Goal: Information Seeking & Learning: Learn about a topic

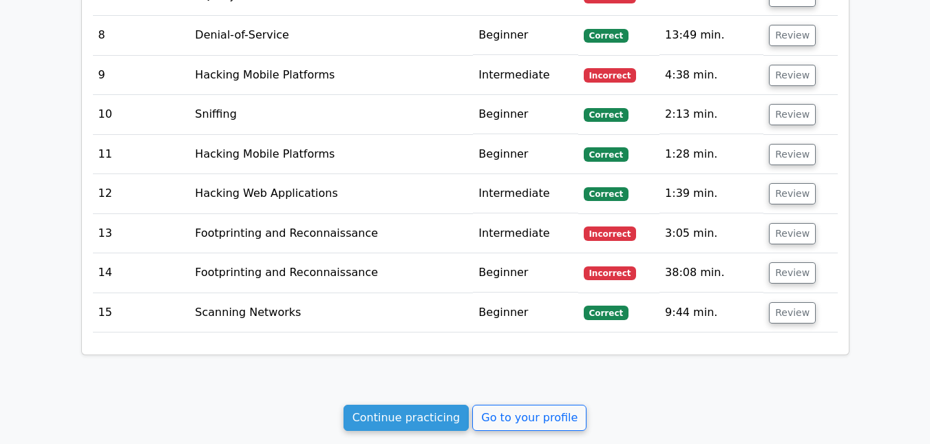
scroll to position [2309, 0]
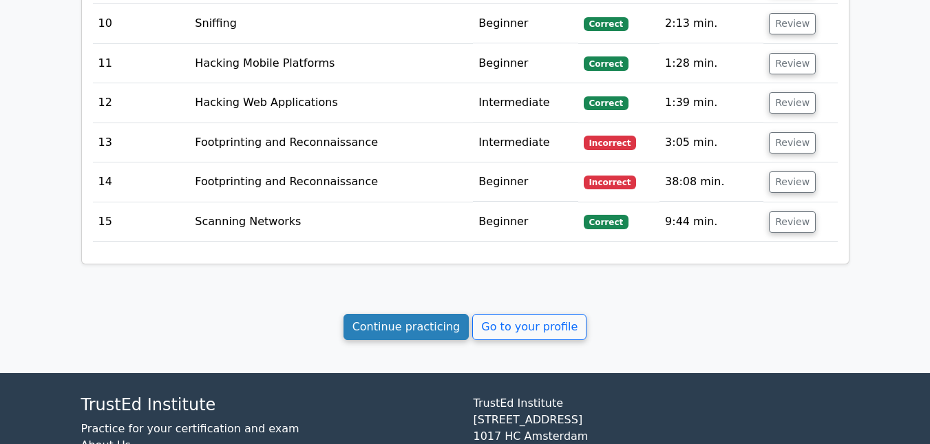
click at [383, 314] on link "Continue practicing" at bounding box center [406, 327] width 126 height 26
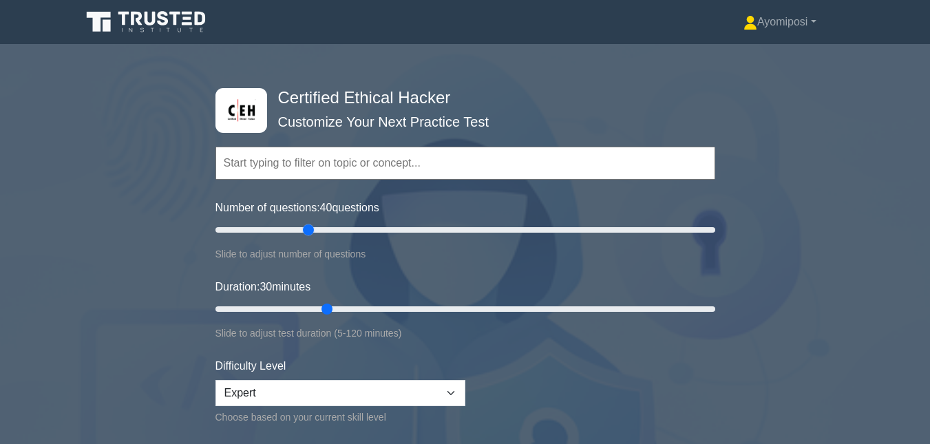
drag, startPoint x: 267, startPoint y: 225, endPoint x: 306, endPoint y: 234, distance: 40.2
type input "40"
click at [306, 234] on input "Number of questions: 40 questions" at bounding box center [465, 230] width 500 height 17
drag, startPoint x: 330, startPoint y: 308, endPoint x: 445, endPoint y: 308, distance: 114.9
type input "60"
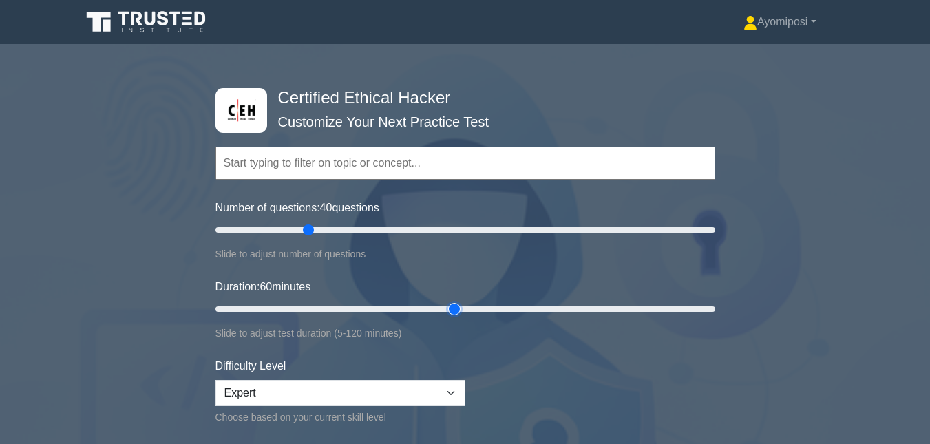
click at [445, 308] on input "Duration: 60 minutes" at bounding box center [465, 309] width 500 height 17
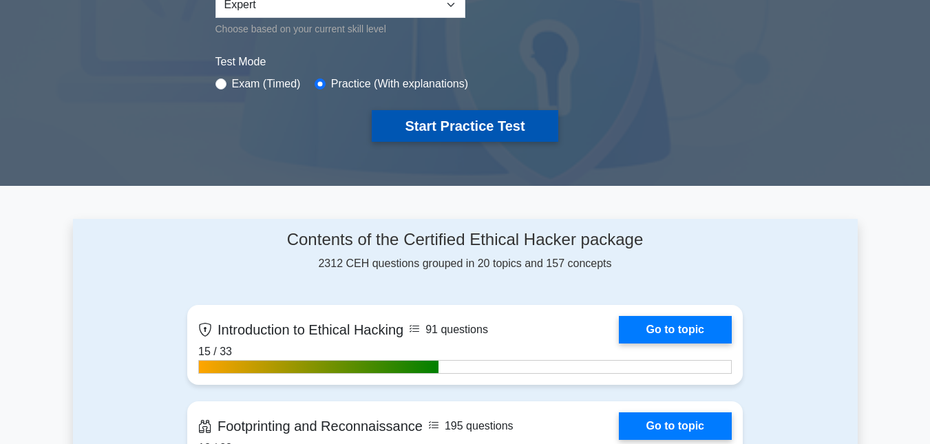
click at [489, 131] on button "Start Practice Test" at bounding box center [465, 126] width 186 height 32
